Goal: Task Accomplishment & Management: Manage account settings

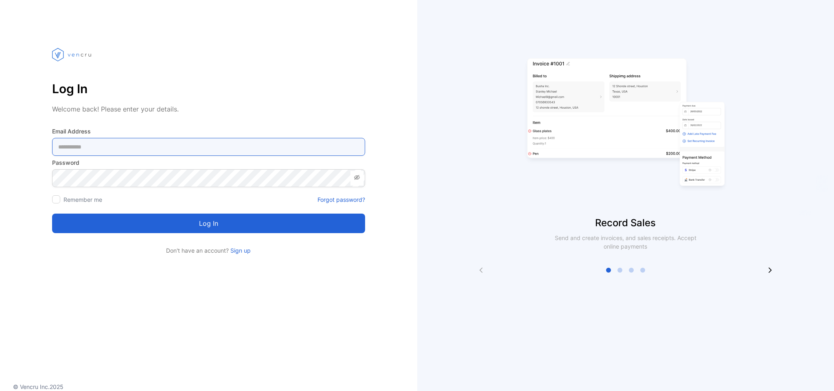
type Address-inputemail "**********"
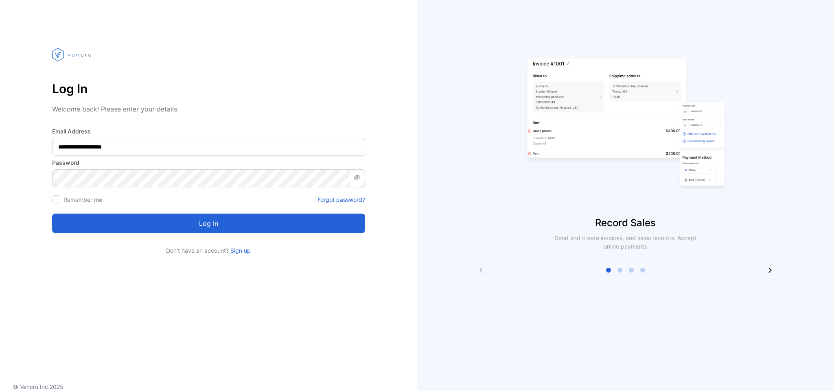
click at [206, 221] on button "Log in" at bounding box center [208, 224] width 313 height 20
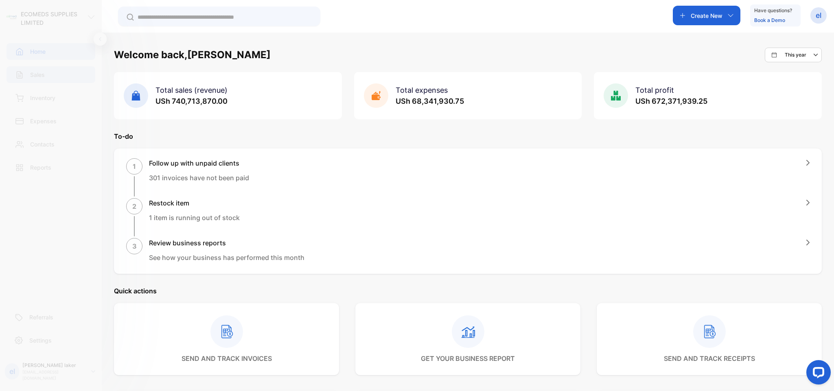
click at [37, 68] on div "Sales" at bounding box center [51, 74] width 89 height 17
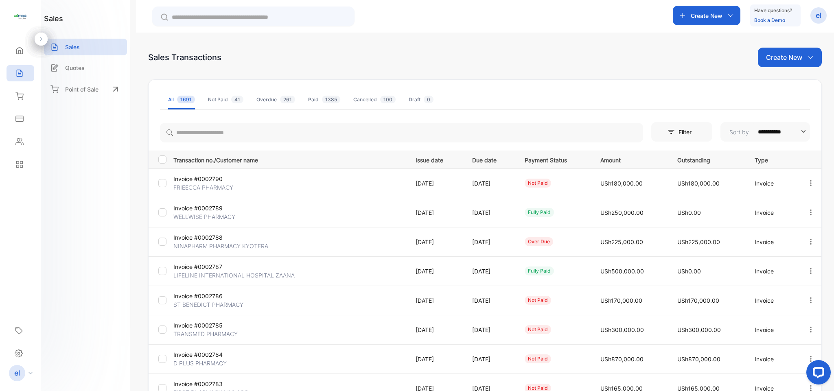
click at [810, 186] on icon "button" at bounding box center [811, 183] width 2 height 6
click at [771, 254] on span "Print" at bounding box center [769, 253] width 14 height 10
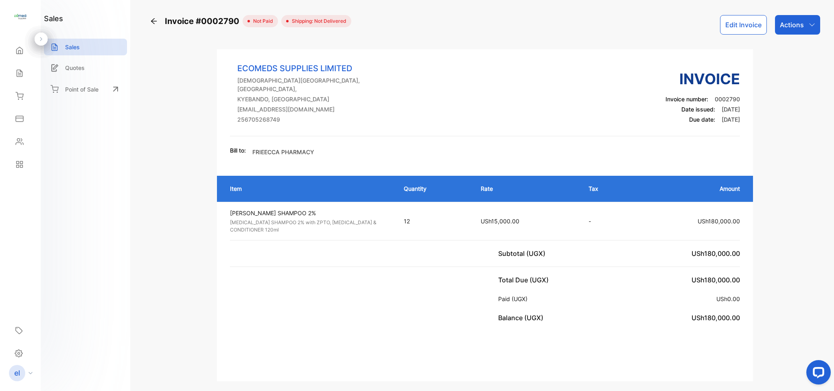
click at [21, 75] on icon at bounding box center [19, 73] width 5 height 7
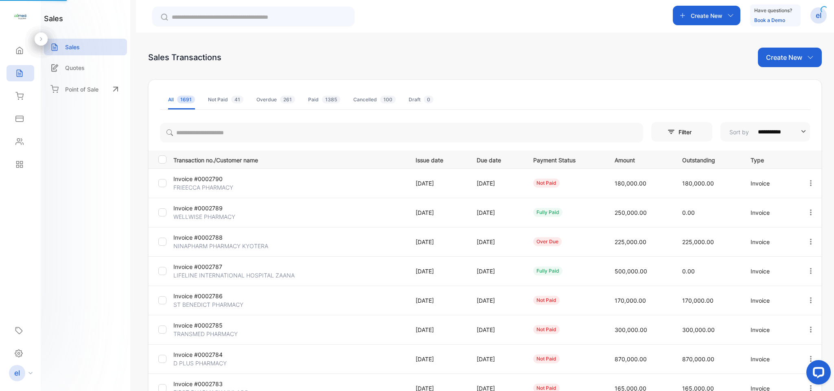
click at [21, 75] on icon at bounding box center [19, 73] width 5 height 7
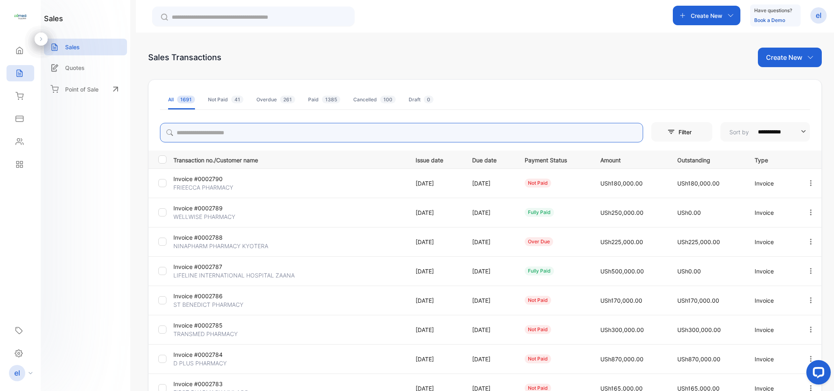
click at [216, 126] on input "search" at bounding box center [401, 133] width 483 height 20
type input "**********"
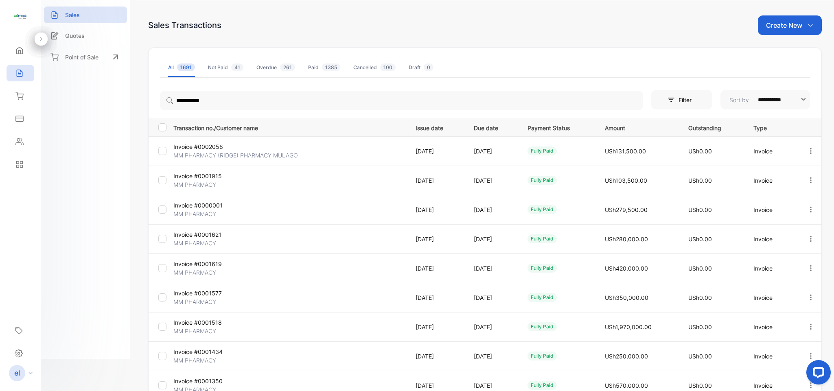
scroll to position [2, 0]
click at [475, 276] on tbody "Invoice #0002058 MM PHARMACY (RIDGE) PHARMACY MULAGO 14 Jun, 2025 14 Jul, 2025 …" at bounding box center [484, 267] width 673 height 264
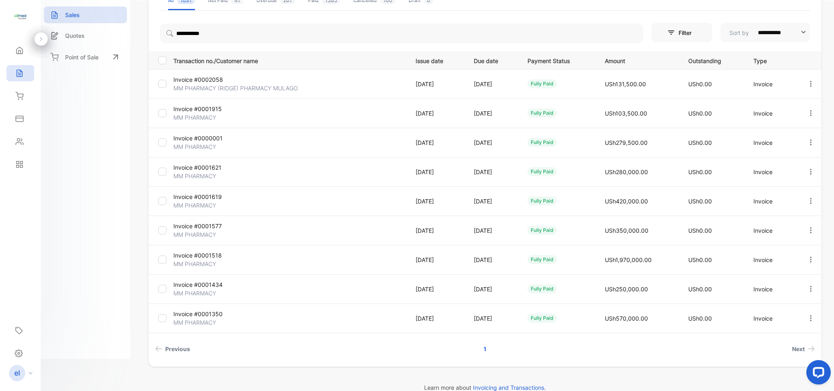
scroll to position [49, 0]
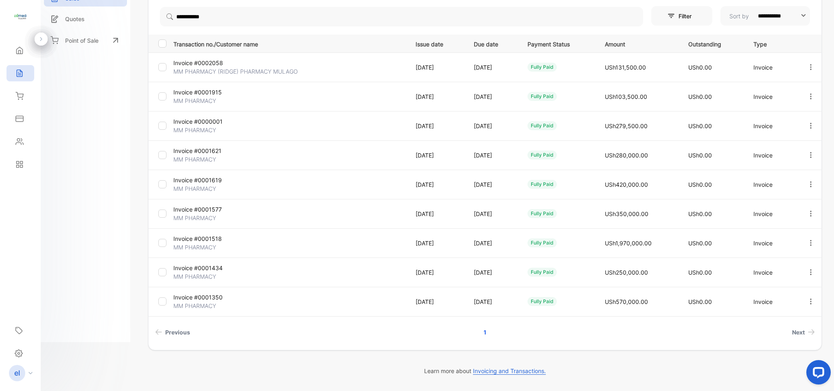
click at [475, 276] on tbody "Invoice #0002058 MM PHARMACY (RIDGE) PHARMACY MULAGO 14 Jun, 2025 14 Jul, 2025 …" at bounding box center [484, 184] width 673 height 264
type input "**********"
click at [12, 143] on div "Contacts" at bounding box center [21, 141] width 28 height 16
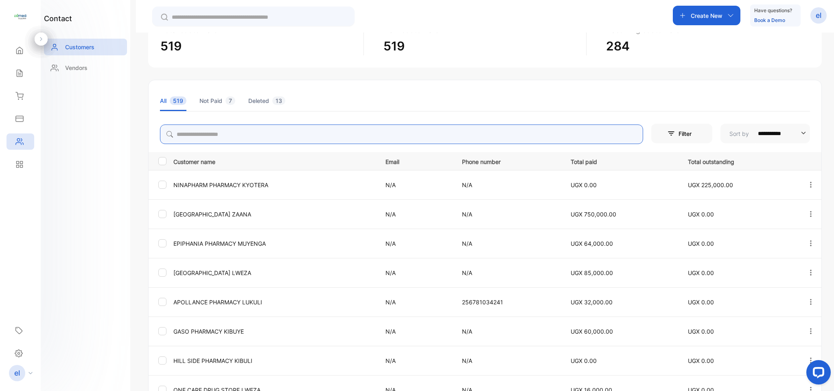
click at [215, 138] on input "search" at bounding box center [401, 134] width 483 height 20
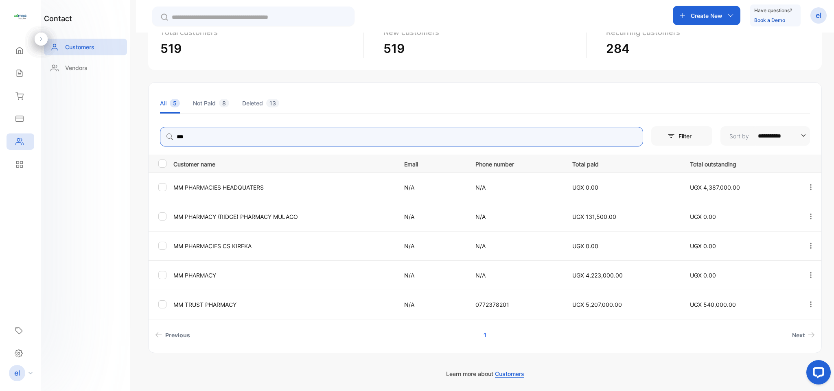
scroll to position [65, 0]
type input "**"
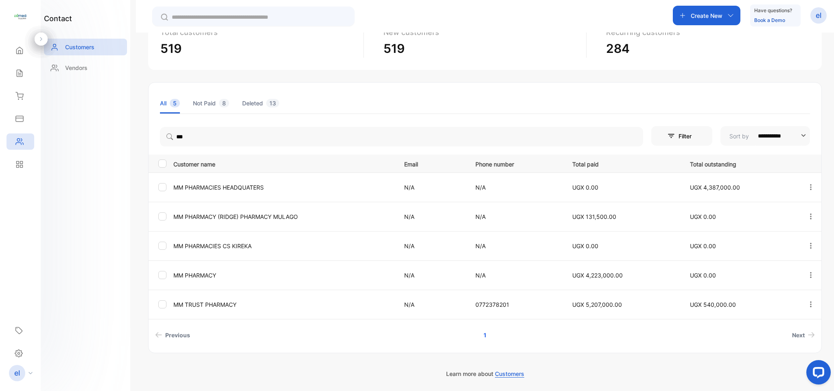
click at [373, 342] on li "Previous" at bounding box center [285, 335] width 266 height 15
click at [807, 272] on icon "button" at bounding box center [810, 274] width 7 height 7
click at [763, 301] on div "View" at bounding box center [774, 300] width 92 height 16
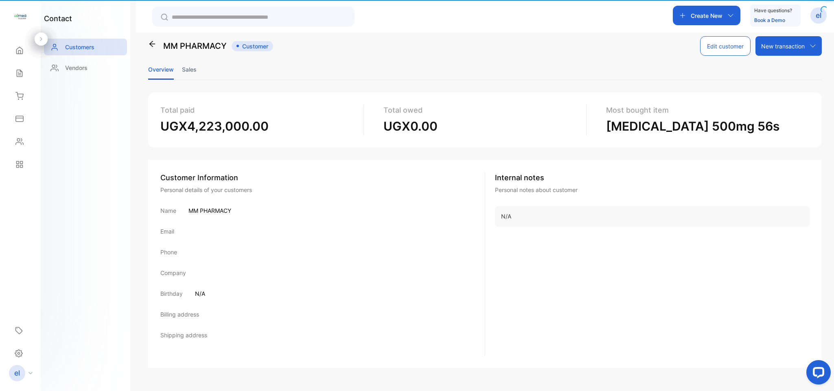
scroll to position [11, 0]
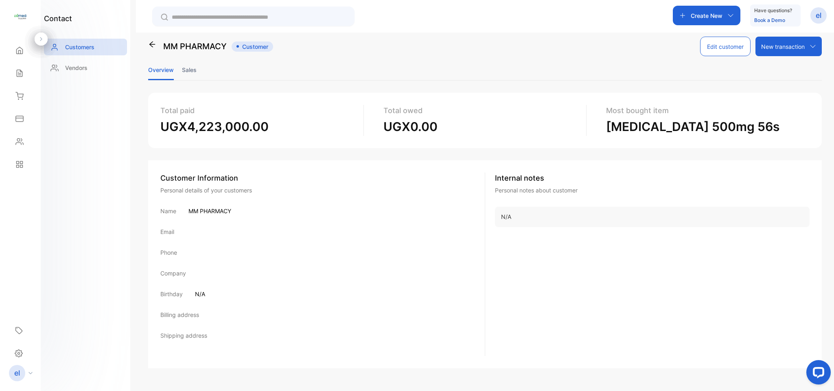
click at [188, 67] on li "Sales" at bounding box center [189, 69] width 15 height 21
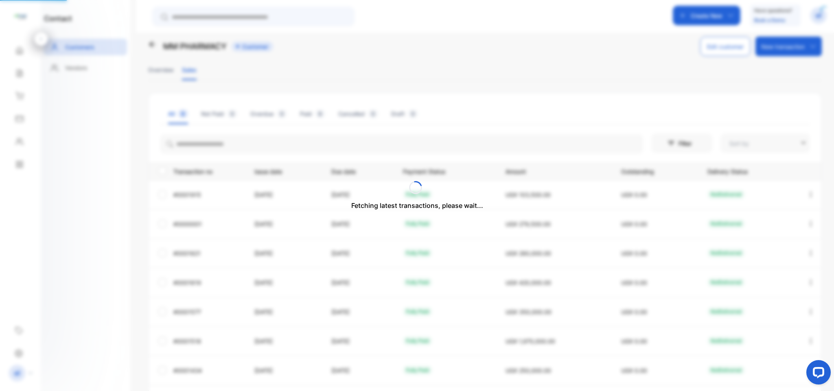
type input "**********"
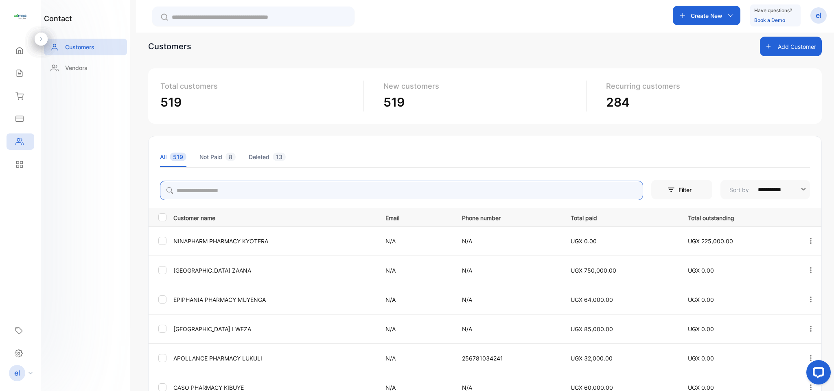
click at [199, 194] on input "search" at bounding box center [401, 191] width 483 height 20
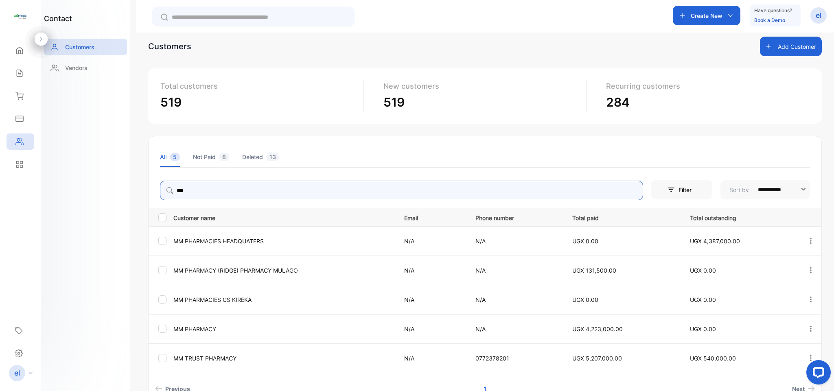
click at [810, 237] on icon "button" at bounding box center [810, 240] width 7 height 7
type input "**"
click at [753, 266] on span "View" at bounding box center [757, 266] width 15 height 10
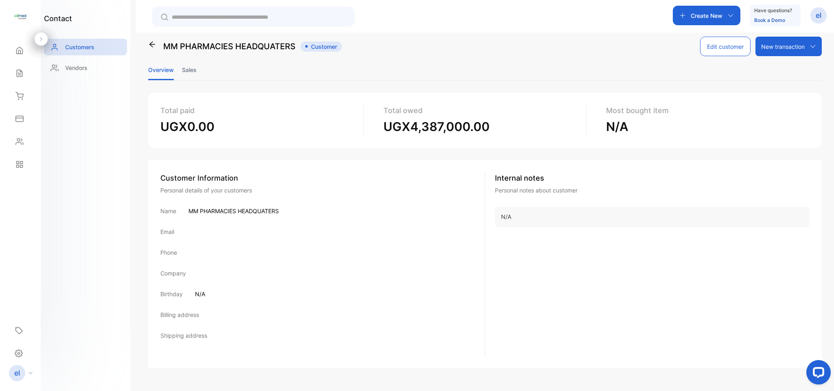
click at [187, 69] on li "Sales" at bounding box center [189, 69] width 15 height 21
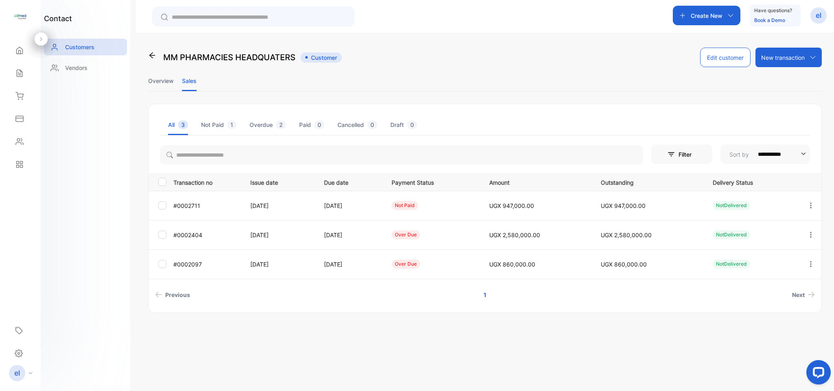
click at [807, 204] on icon "button" at bounding box center [810, 205] width 7 height 7
click at [754, 236] on div "View" at bounding box center [774, 230] width 92 height 16
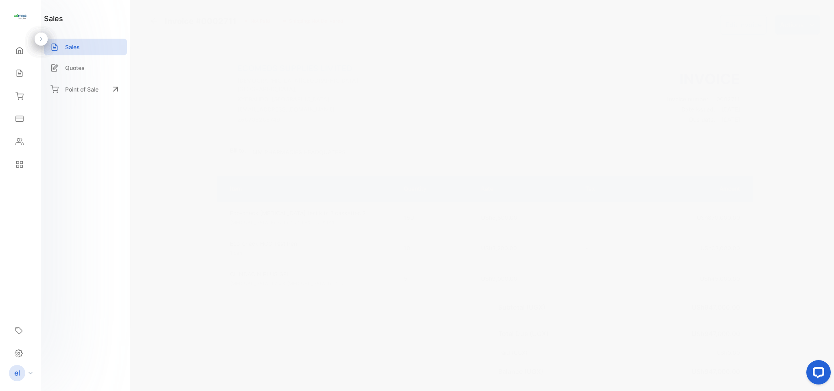
click at [788, 19] on div "Actions" at bounding box center [797, 25] width 45 height 20
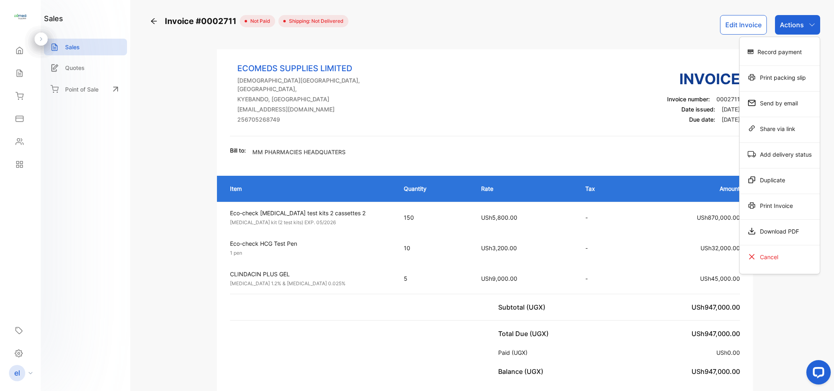
click at [763, 209] on div "Print Invoice" at bounding box center [779, 205] width 80 height 16
click at [799, 27] on p "Actions" at bounding box center [792, 25] width 24 height 10
click at [785, 228] on div "Download PDF" at bounding box center [779, 231] width 80 height 16
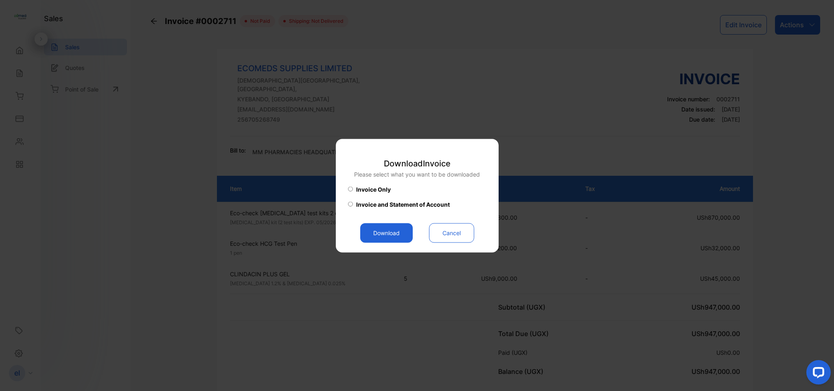
click at [387, 229] on button "Download" at bounding box center [386, 233] width 52 height 20
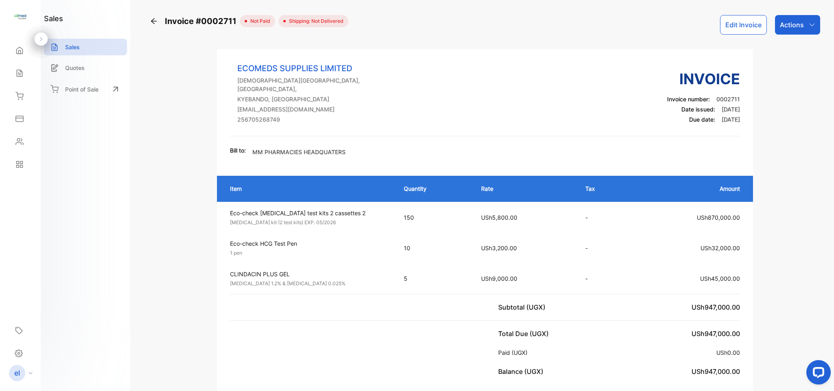
click at [387, 233] on td "Eco-check HCG Test Pen 1 pen Unit price: USh3,200.00" at bounding box center [306, 248] width 179 height 31
click at [24, 76] on div "Sales" at bounding box center [21, 73] width 28 height 16
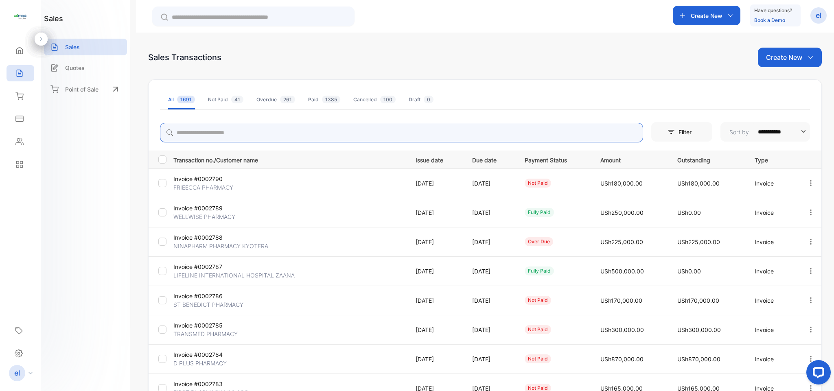
click at [231, 129] on input "search" at bounding box center [401, 133] width 483 height 20
click at [808, 241] on icon "button" at bounding box center [810, 241] width 7 height 7
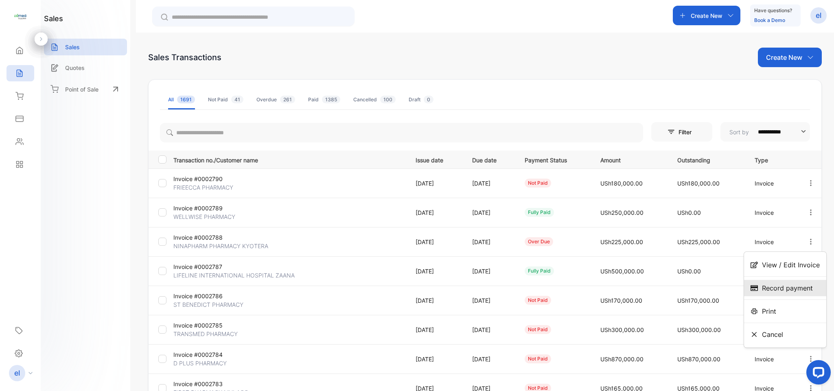
click at [774, 285] on span "Record payment" at bounding box center [787, 288] width 51 height 10
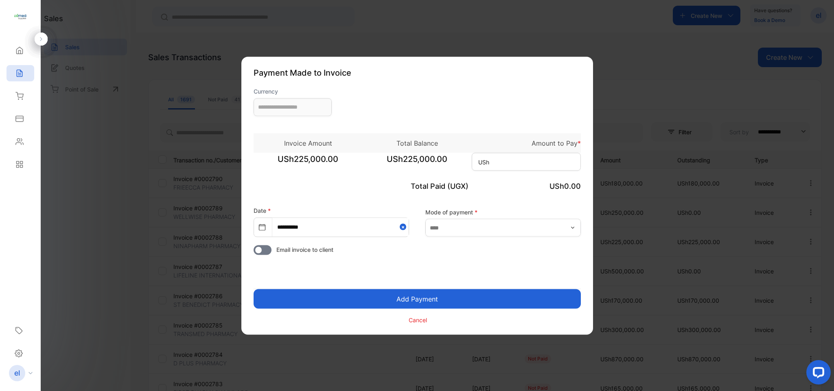
type input "**********"
click at [512, 162] on input at bounding box center [526, 162] width 109 height 18
type input "*******"
click at [409, 294] on button "Add Payment" at bounding box center [416, 299] width 327 height 20
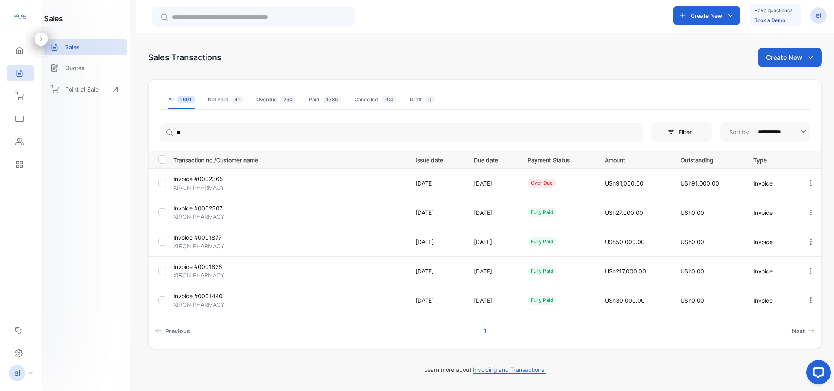
type input "*"
